Goal: Task Accomplishment & Management: Manage account settings

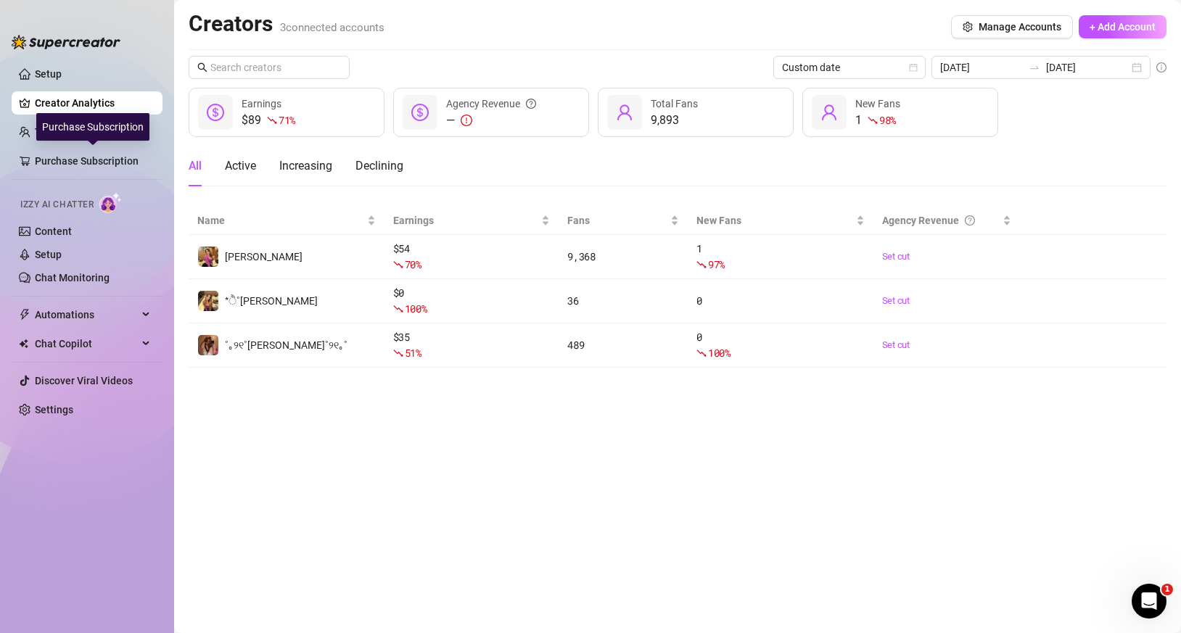
click at [88, 131] on div "Purchase Subscription" at bounding box center [92, 127] width 113 height 28
click at [35, 135] on link "Team Analytics" at bounding box center [70, 132] width 71 height 12
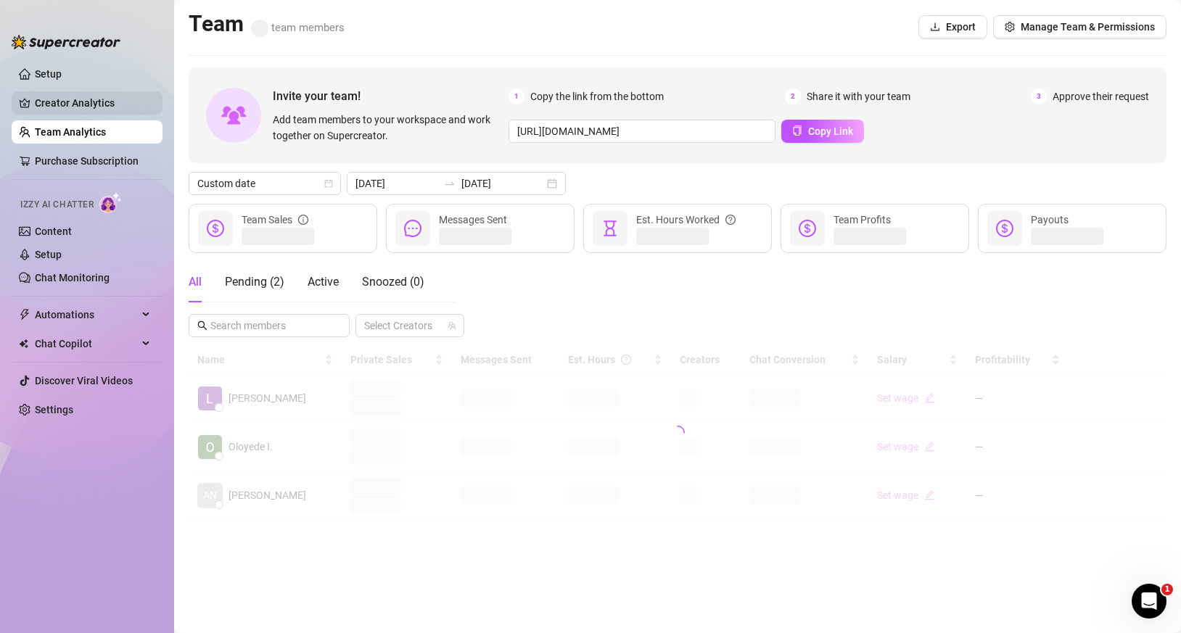
click at [49, 98] on link "Creator Analytics" at bounding box center [93, 102] width 116 height 23
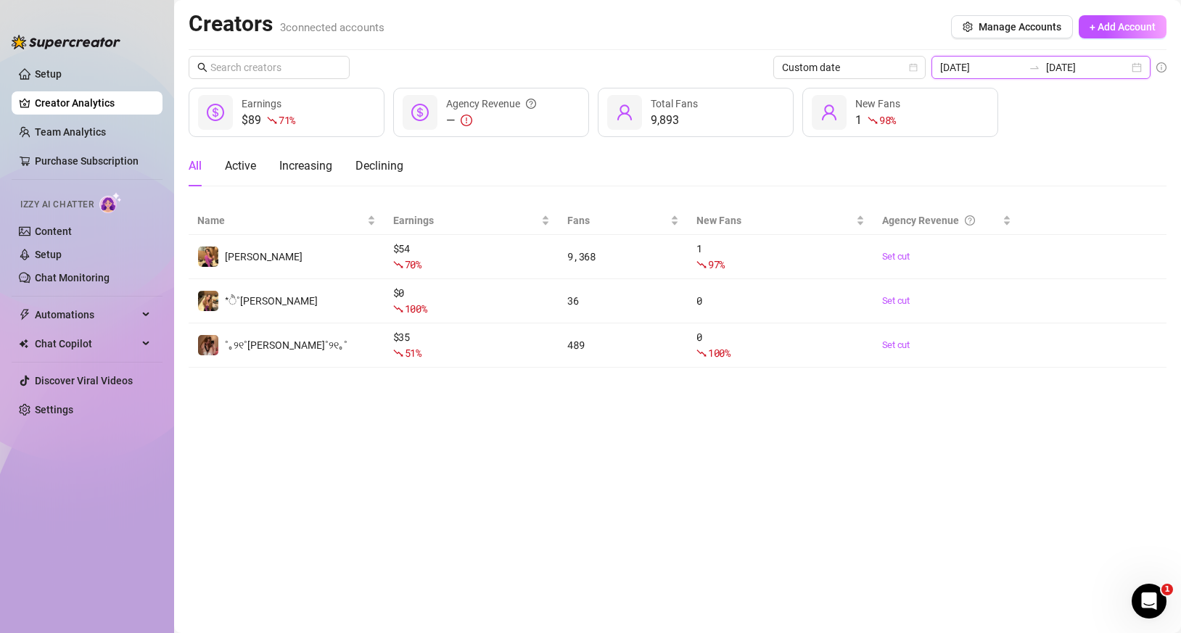
click at [1010, 62] on input "[DATE]" at bounding box center [981, 67] width 83 height 16
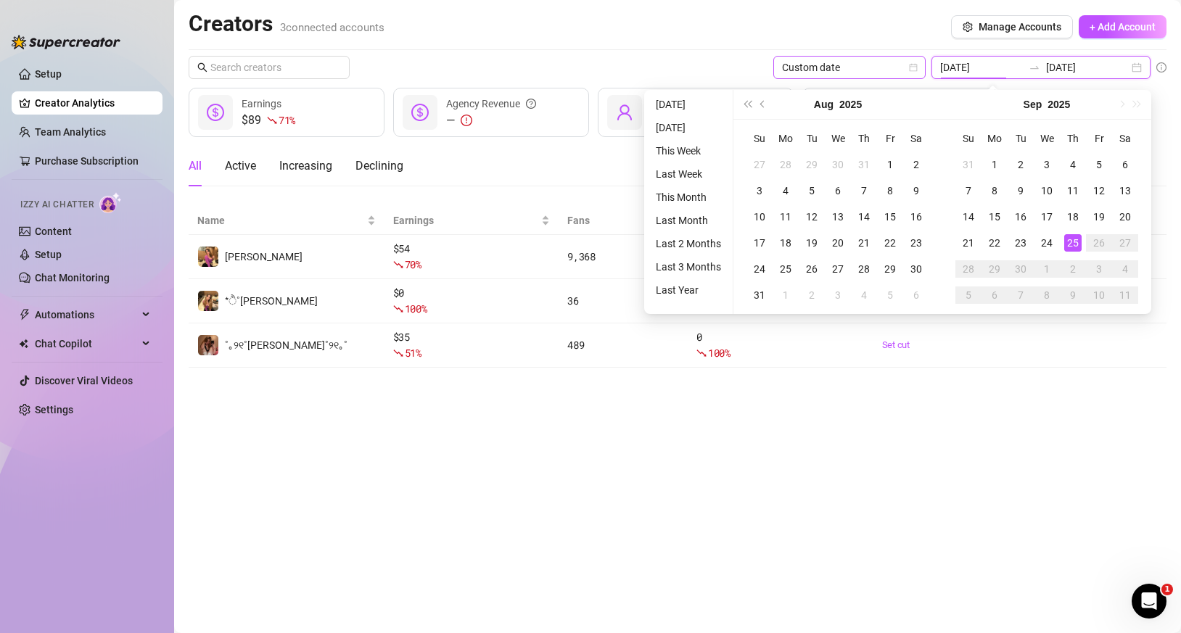
click at [880, 65] on span "Custom date" at bounding box center [849, 68] width 135 height 22
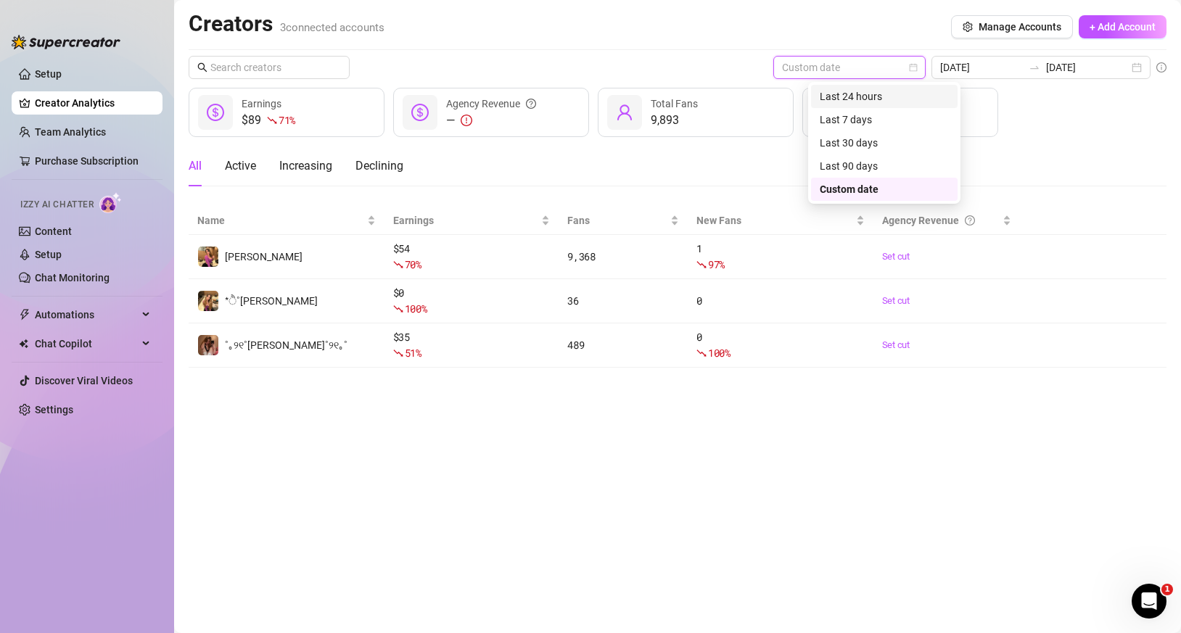
click at [880, 105] on div "Last 24 hours" at bounding box center [884, 96] width 147 height 23
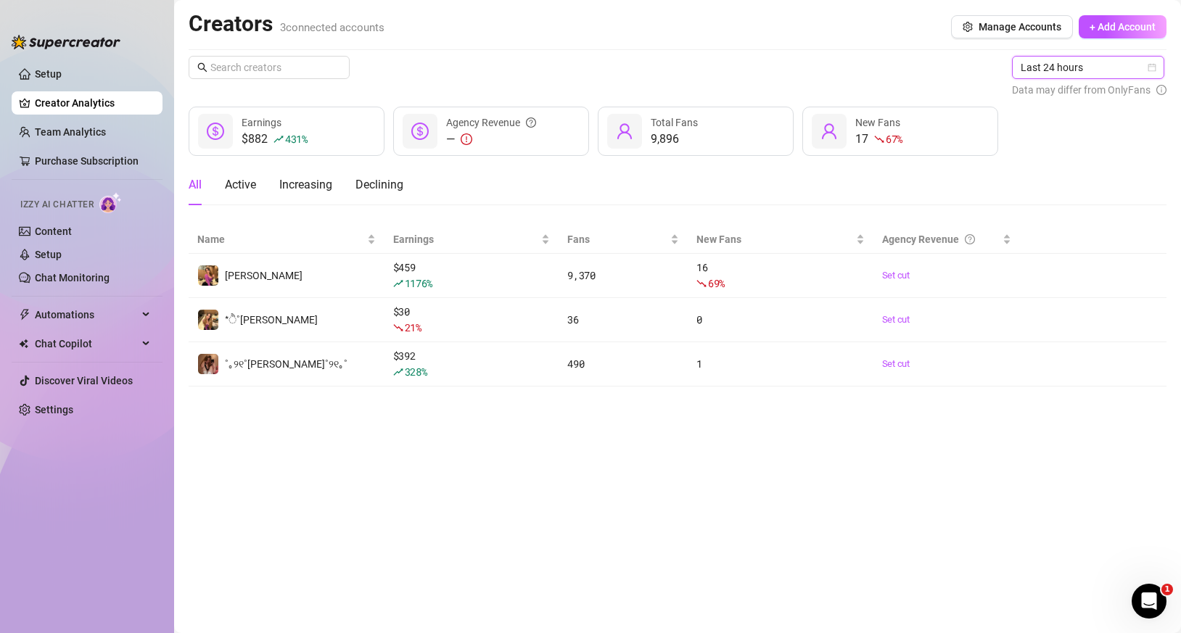
click at [1066, 73] on span "Last 24 hours" at bounding box center [1088, 68] width 135 height 22
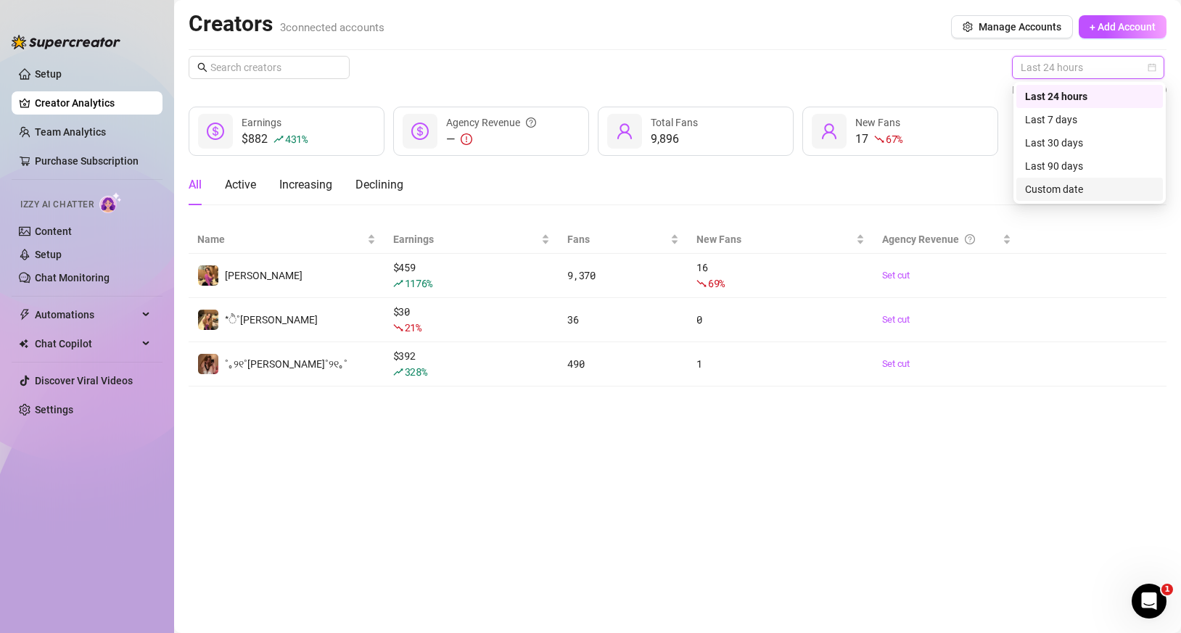
click at [1044, 181] on div "Custom date" at bounding box center [1089, 189] width 129 height 16
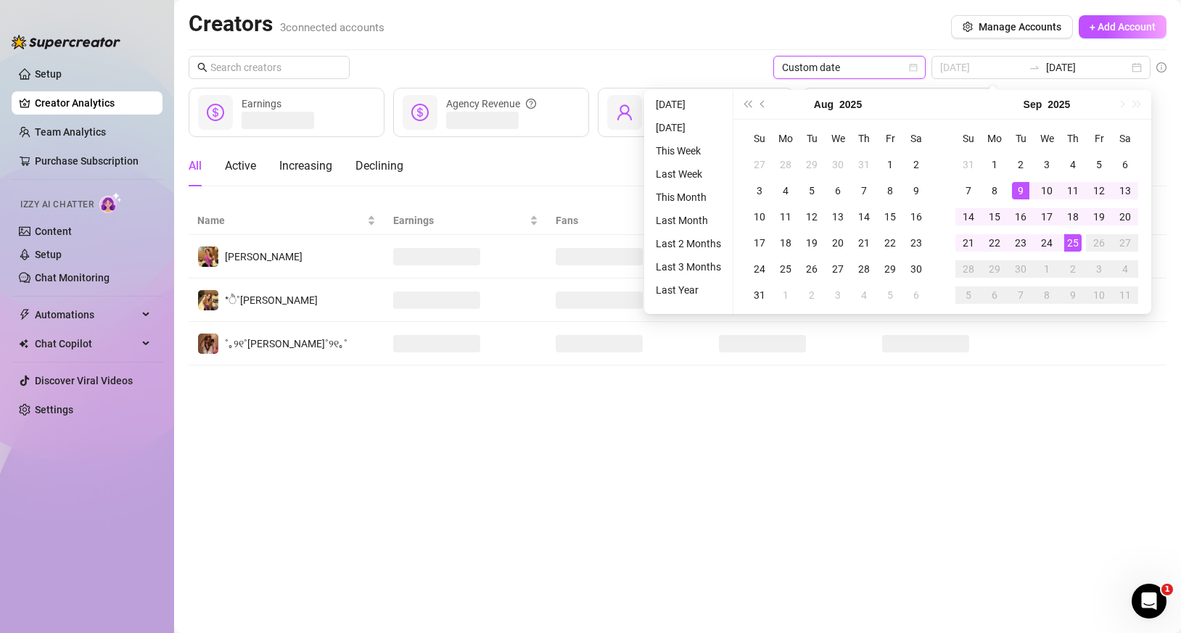
type input "[DATE]"
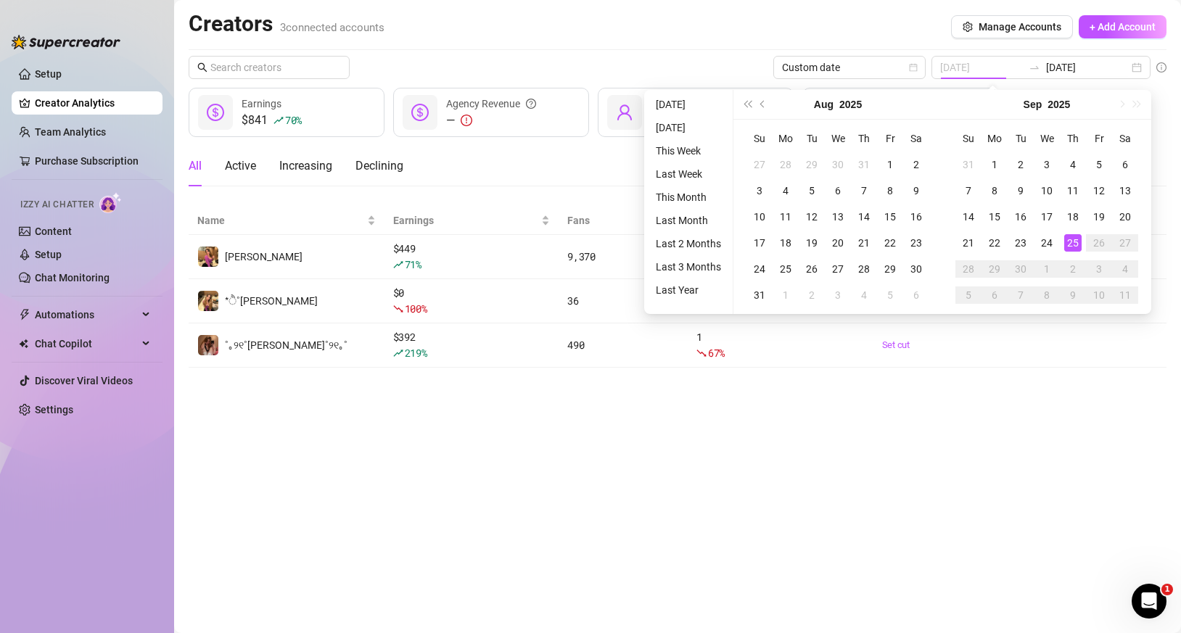
click at [1072, 238] on div "25" at bounding box center [1072, 242] width 17 height 17
click at [1072, 237] on div "25" at bounding box center [1072, 242] width 17 height 17
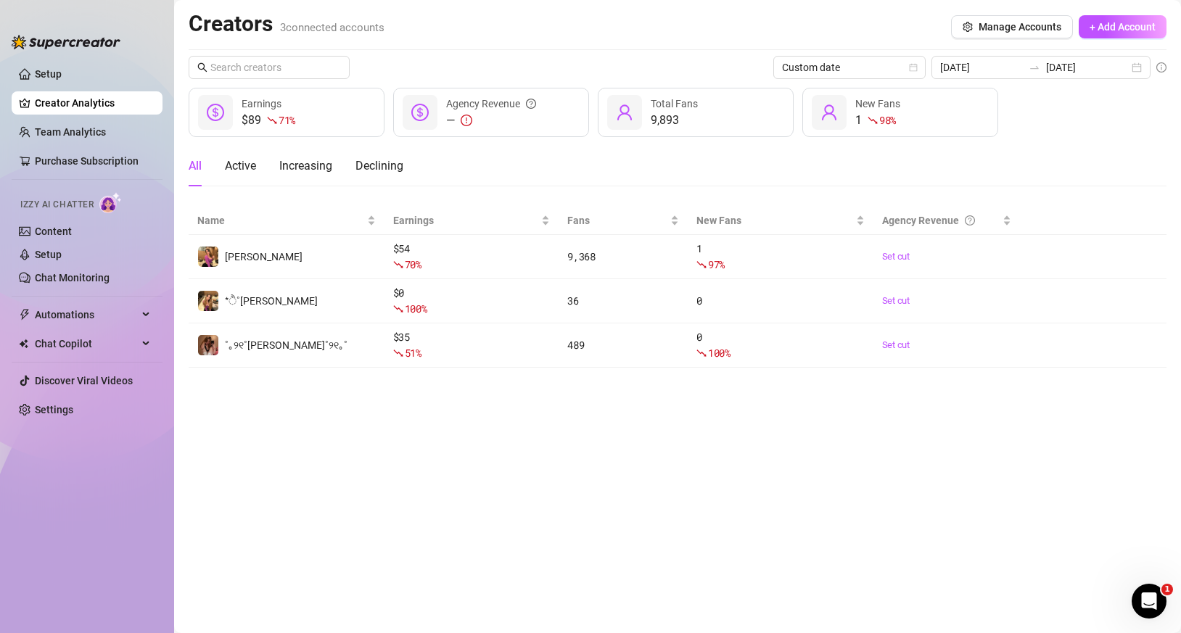
click at [1010, 389] on main "Creators 3 connected accounts Manage Accounts + Add Account Custom date [DATE] …" at bounding box center [677, 316] width 1007 height 633
click at [1039, 76] on span "Last 7 days" at bounding box center [1074, 68] width 135 height 22
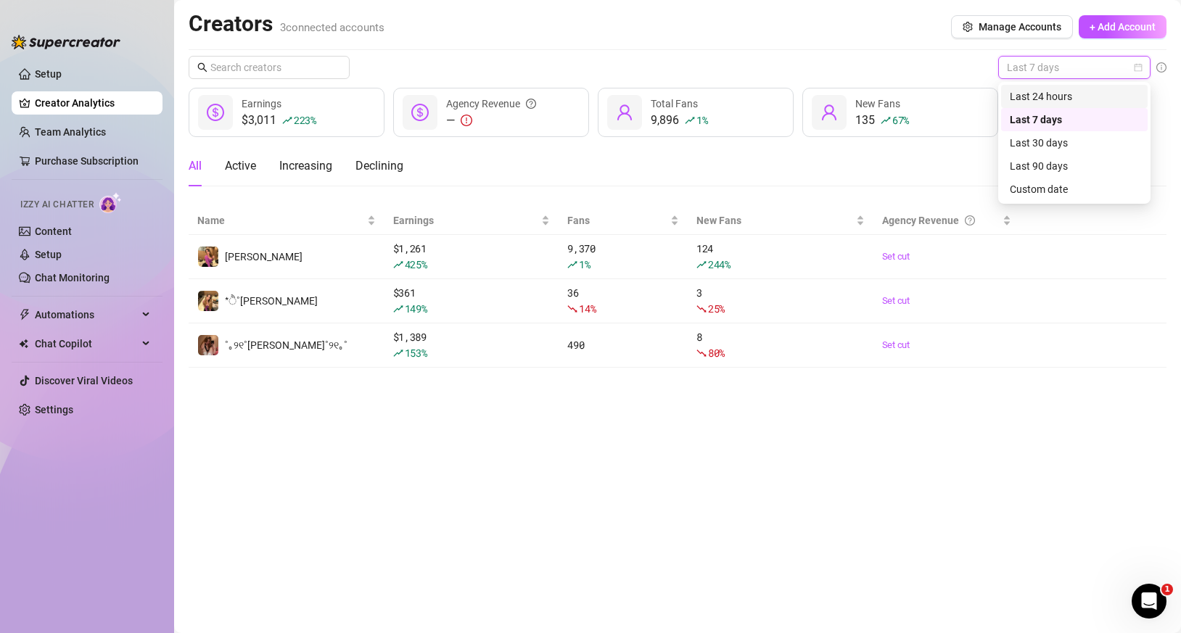
click at [1056, 96] on div "Last 24 hours" at bounding box center [1074, 96] width 129 height 16
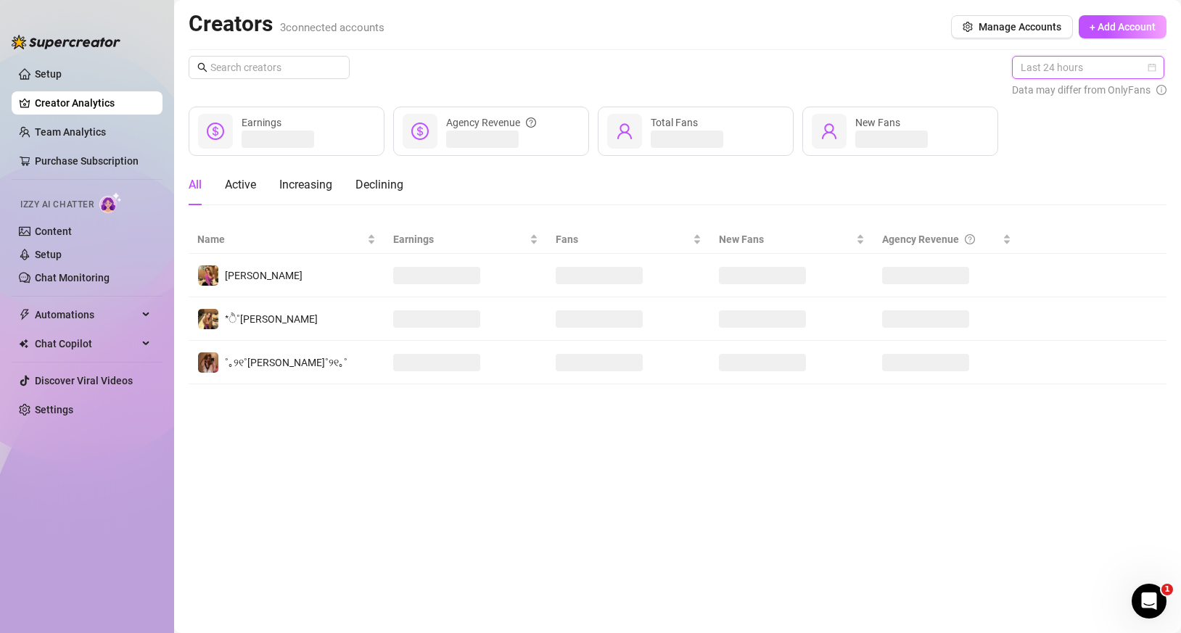
click at [1102, 70] on span "Last 24 hours" at bounding box center [1088, 68] width 135 height 22
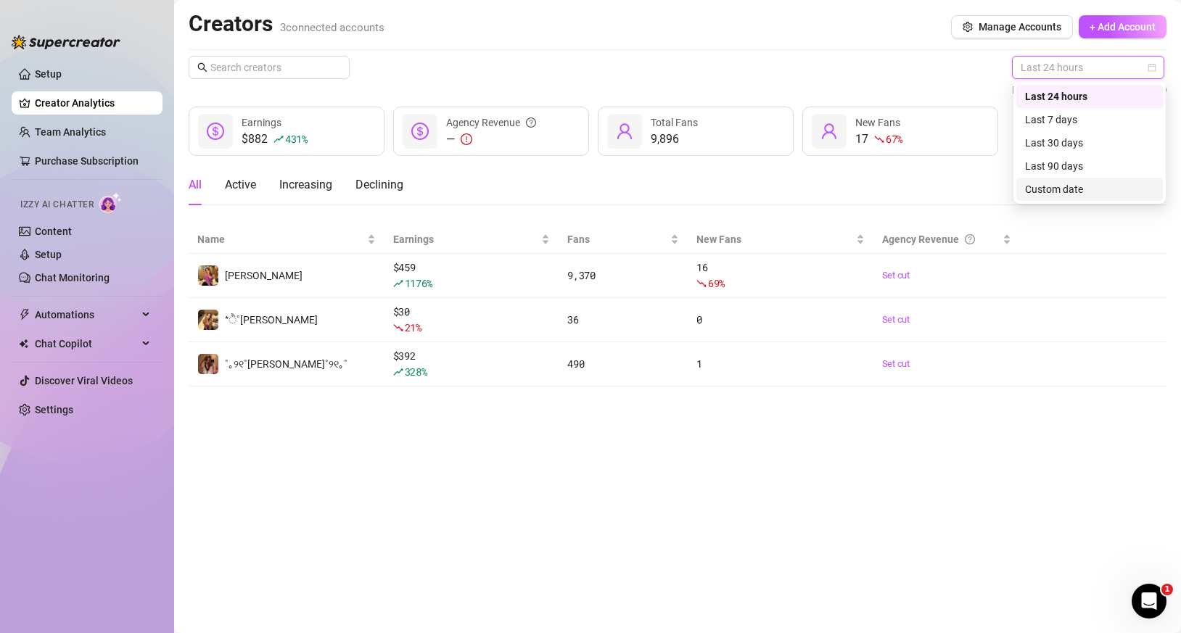
click at [1062, 184] on div "Custom date" at bounding box center [1089, 189] width 129 height 16
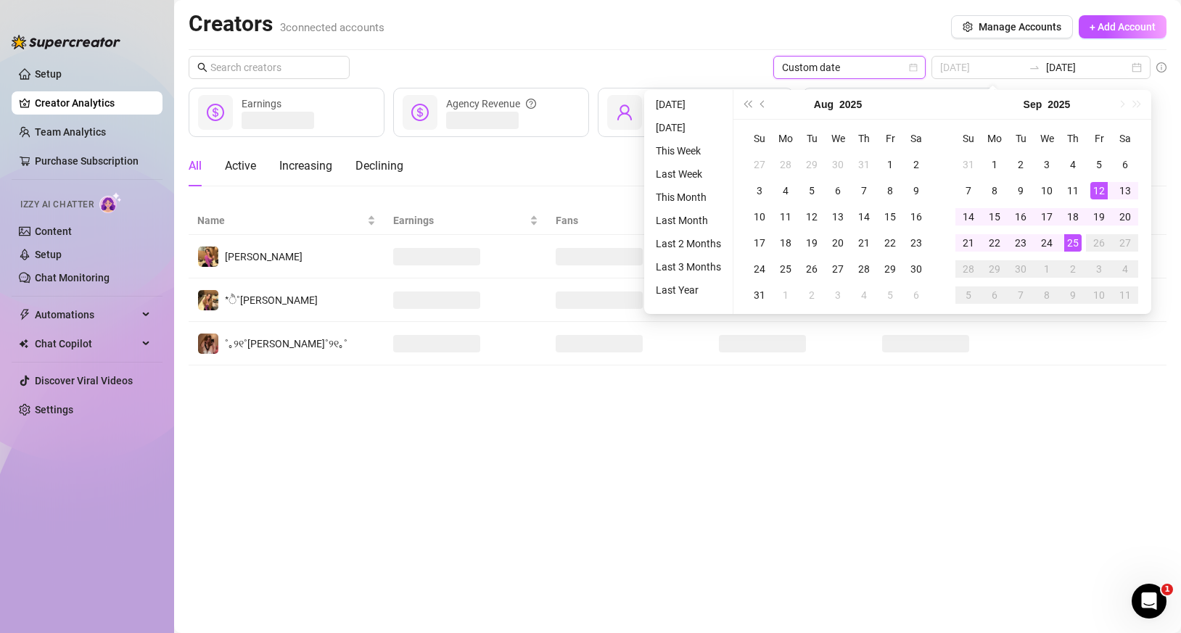
type input "[DATE]"
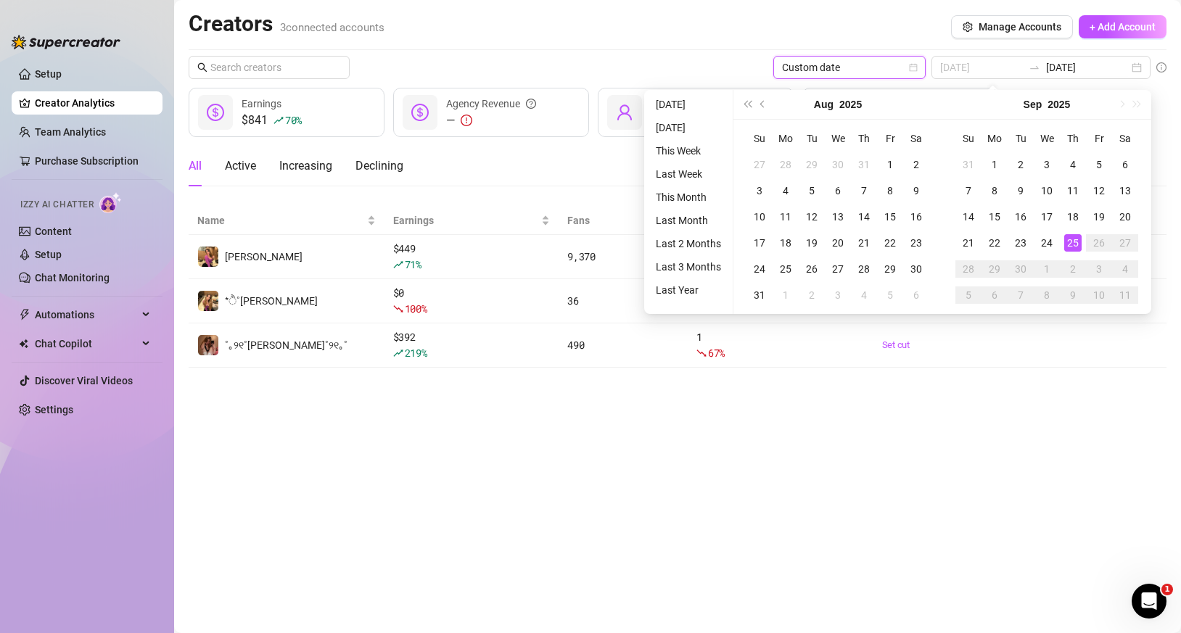
click at [1070, 240] on div "25" at bounding box center [1072, 242] width 17 height 17
